Goal: Transaction & Acquisition: Download file/media

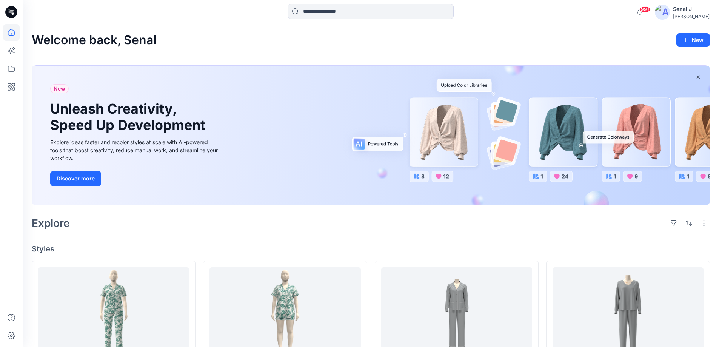
scroll to position [461, 0]
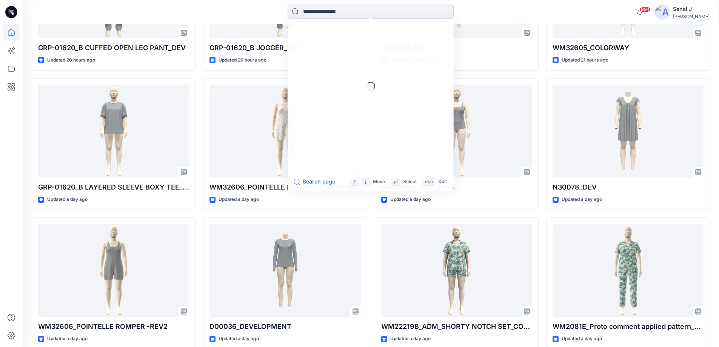
click at [326, 11] on input at bounding box center [370, 11] width 166 height 15
paste input "**********"
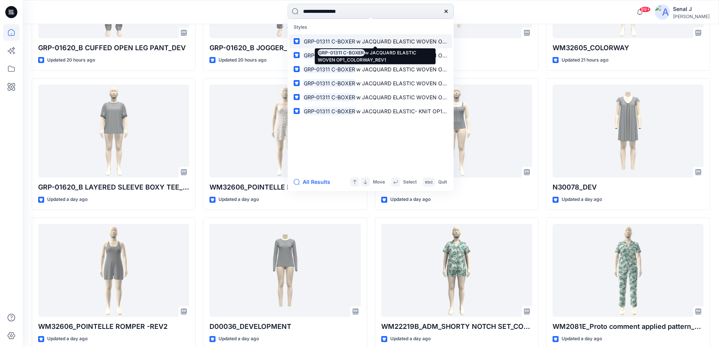
type input "**********"
click at [371, 40] on span "w JACQUARD ELASTIC WOVEN OP1_COLORWAY_REV1" at bounding box center [425, 41] width 139 height 6
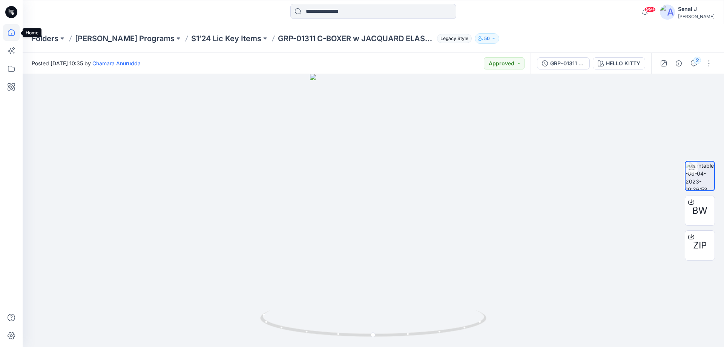
click at [12, 32] on icon at bounding box center [11, 32] width 17 height 17
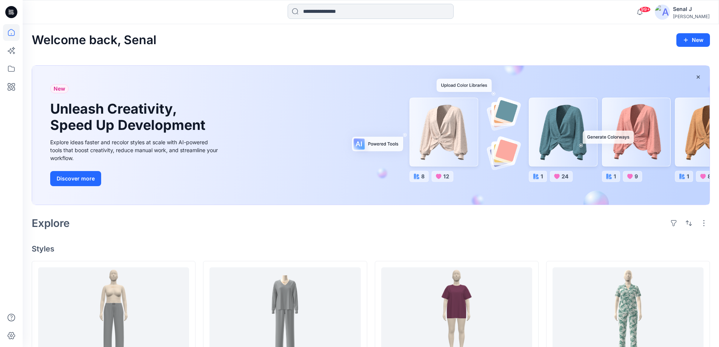
click at [313, 12] on input at bounding box center [370, 11] width 166 height 15
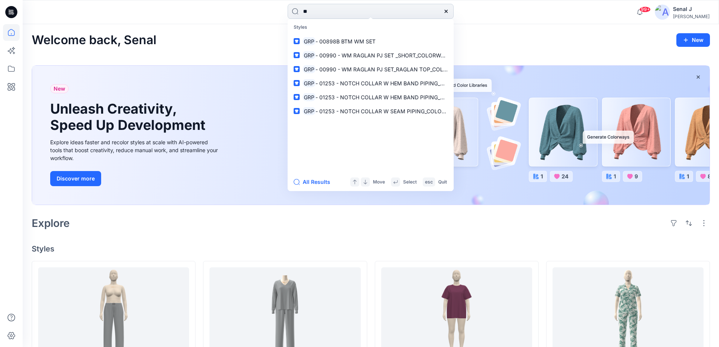
type input "*"
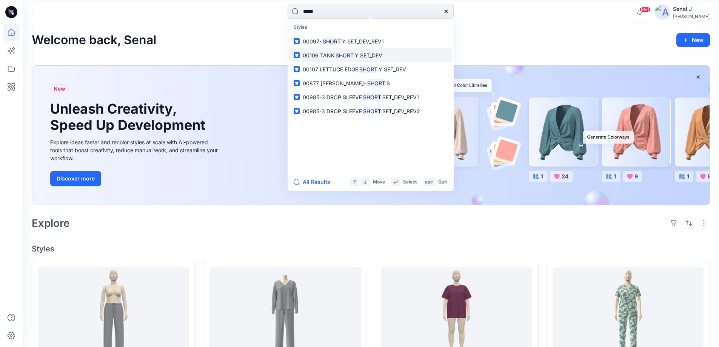
type input "*****"
click at [343, 56] on mark "SHORT" at bounding box center [344, 55] width 20 height 9
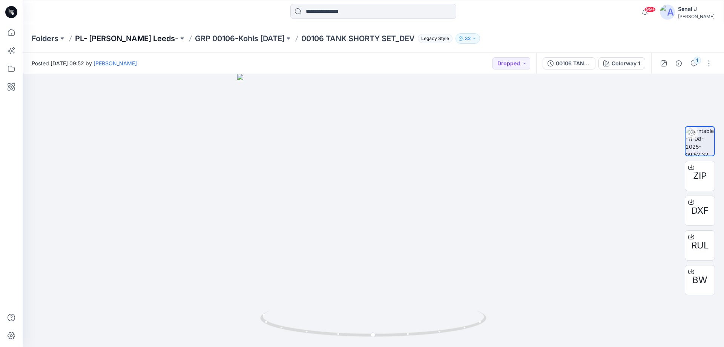
click at [106, 38] on p "PL- Richards Leeds-" at bounding box center [126, 38] width 103 height 11
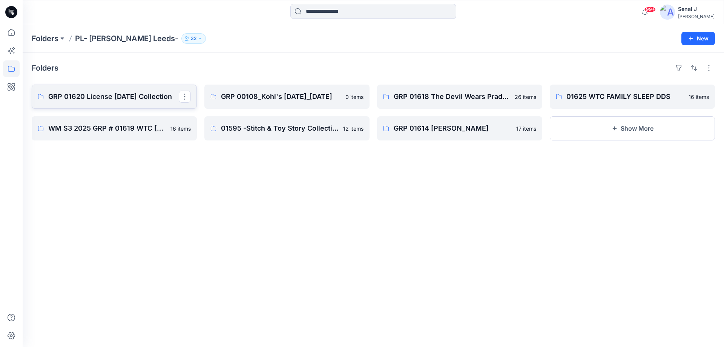
click at [96, 96] on p "GRP 01620 License Halloween Collection" at bounding box center [113, 96] width 131 height 11
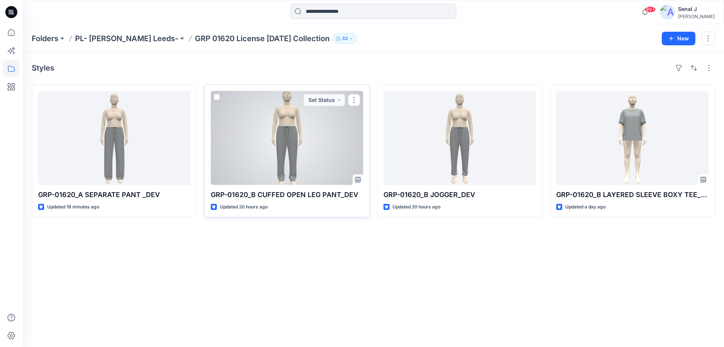
click at [287, 140] on div at bounding box center [287, 138] width 152 height 94
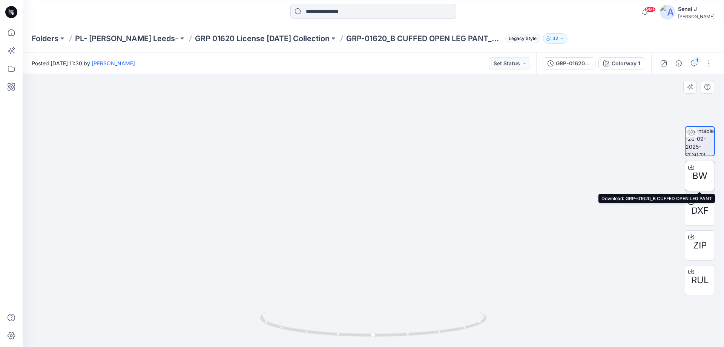
click at [703, 171] on span "BW" at bounding box center [700, 176] width 15 height 14
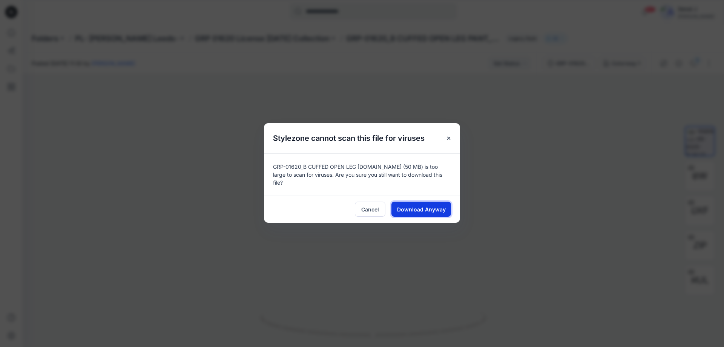
click at [418, 209] on span "Download Anyway" at bounding box center [421, 209] width 49 height 8
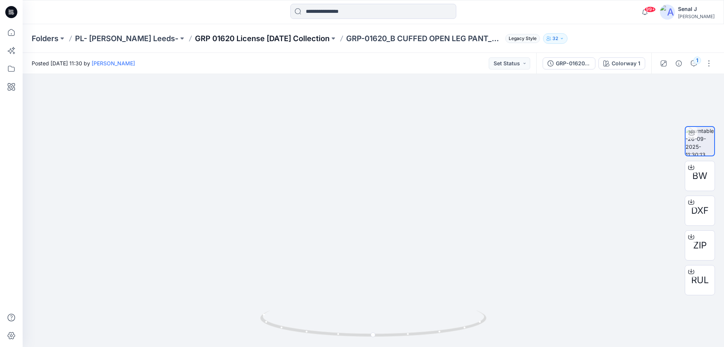
click at [246, 37] on p "GRP 01620 License Halloween Collection" at bounding box center [262, 38] width 135 height 11
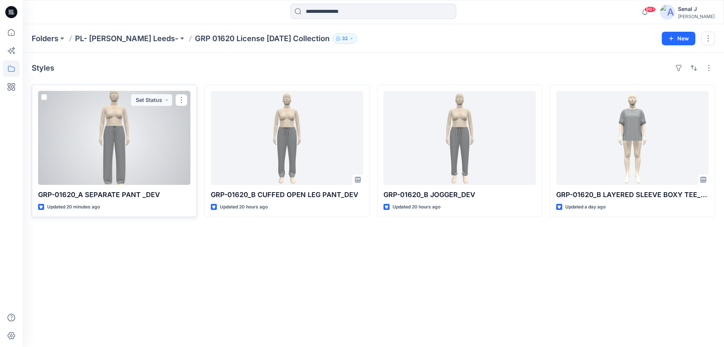
click at [112, 145] on div at bounding box center [114, 138] width 152 height 94
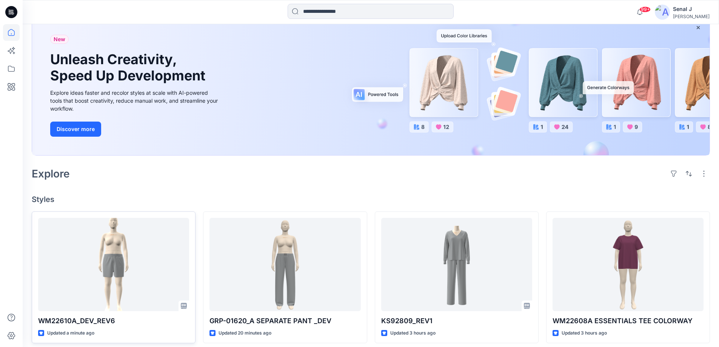
scroll to position [101, 0]
